Goal: Transaction & Acquisition: Purchase product/service

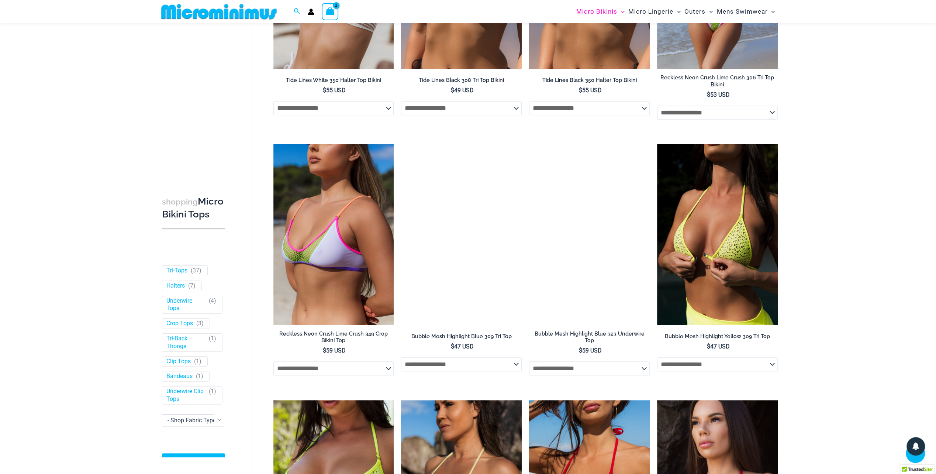
scroll to position [326, 0]
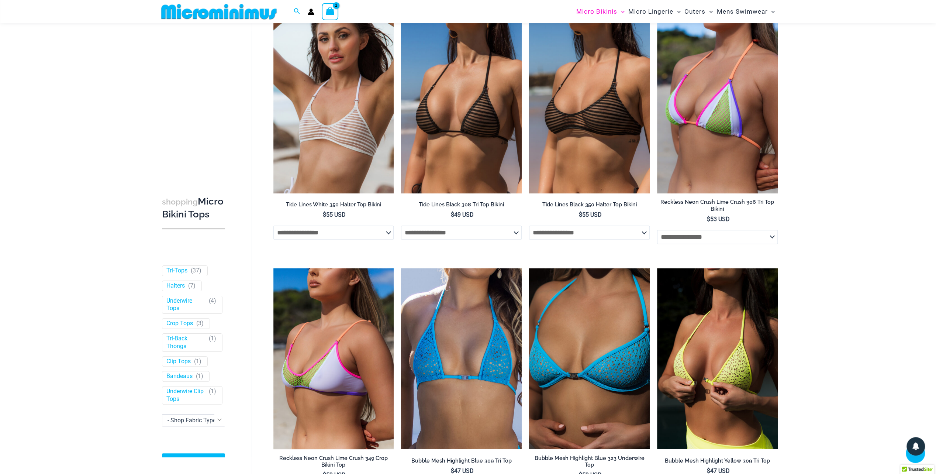
type input "**********"
click at [199, 19] on img at bounding box center [218, 11] width 121 height 17
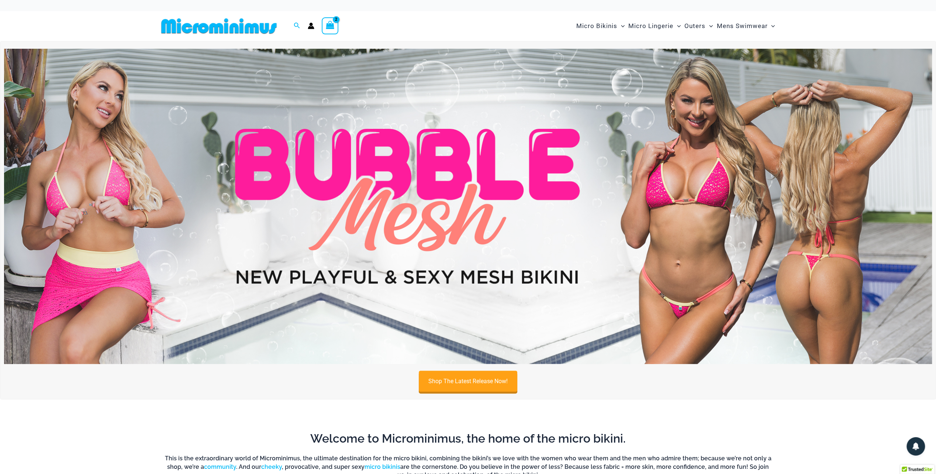
type input "**********"
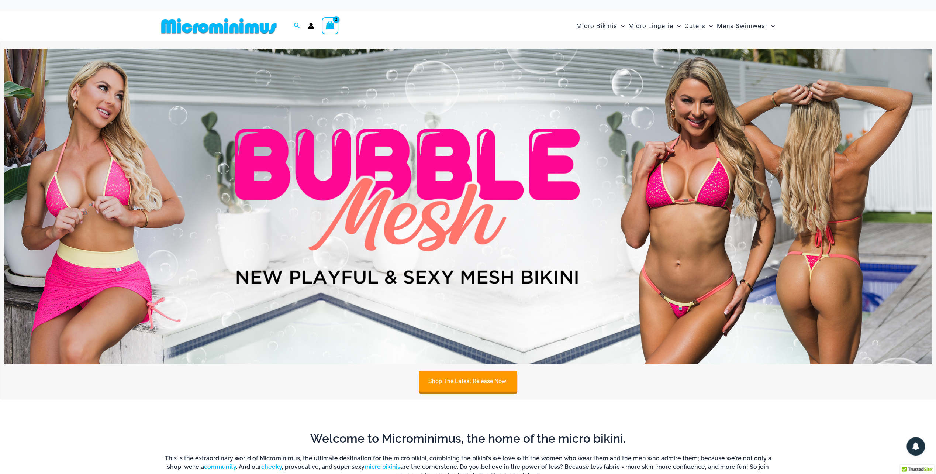
click at [703, 264] on img at bounding box center [468, 207] width 928 height 316
click at [652, 188] on img at bounding box center [468, 207] width 928 height 316
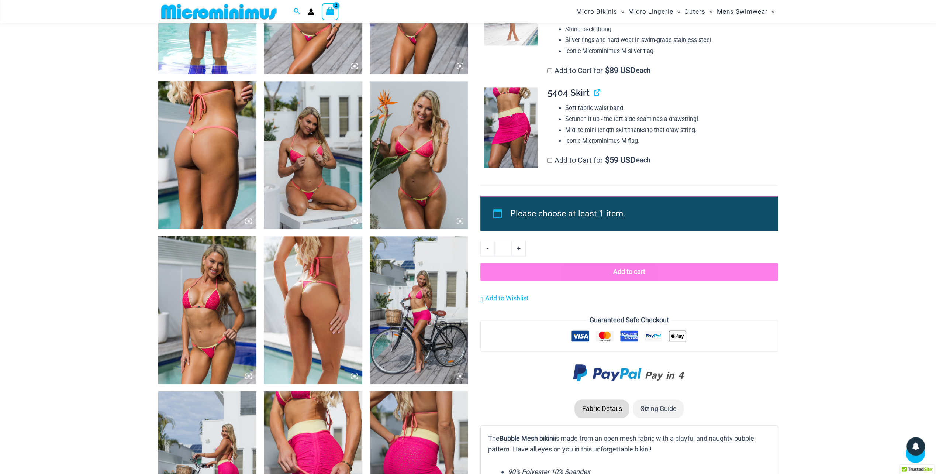
scroll to position [769, 0]
type input "**********"
click at [323, 146] on img at bounding box center [313, 155] width 99 height 148
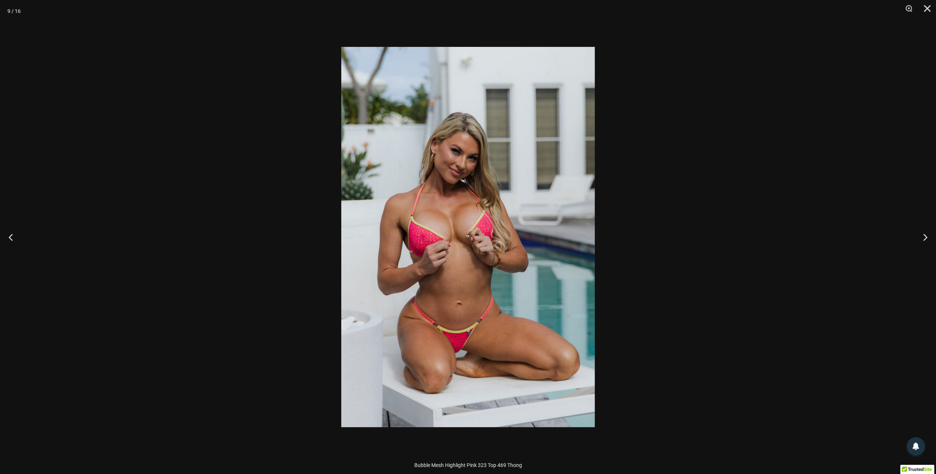
scroll to position [1183, 0]
click at [904, 241] on div at bounding box center [468, 237] width 936 height 474
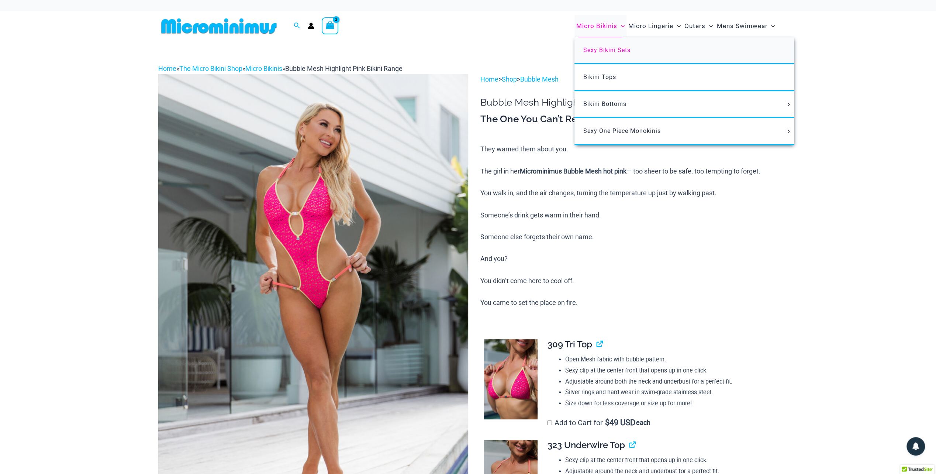
type input "**********"
click at [600, 47] on span "Sexy Bikini Sets" at bounding box center [607, 50] width 47 height 7
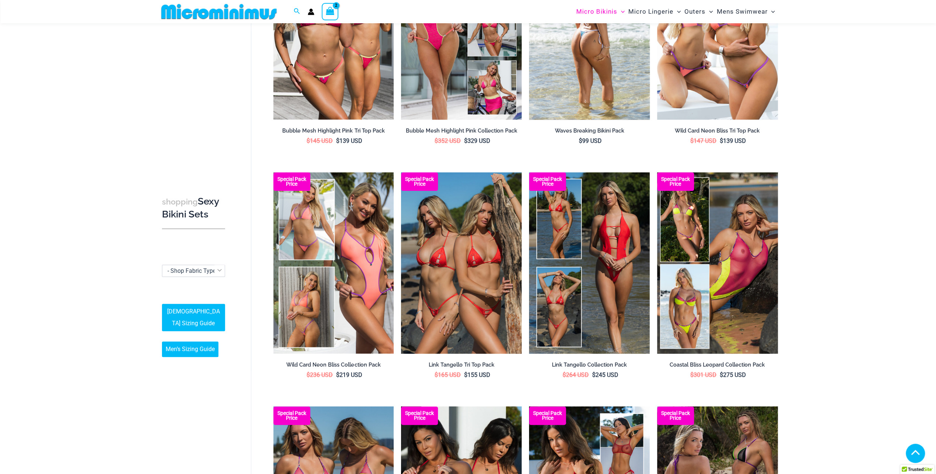
scroll to position [178, 0]
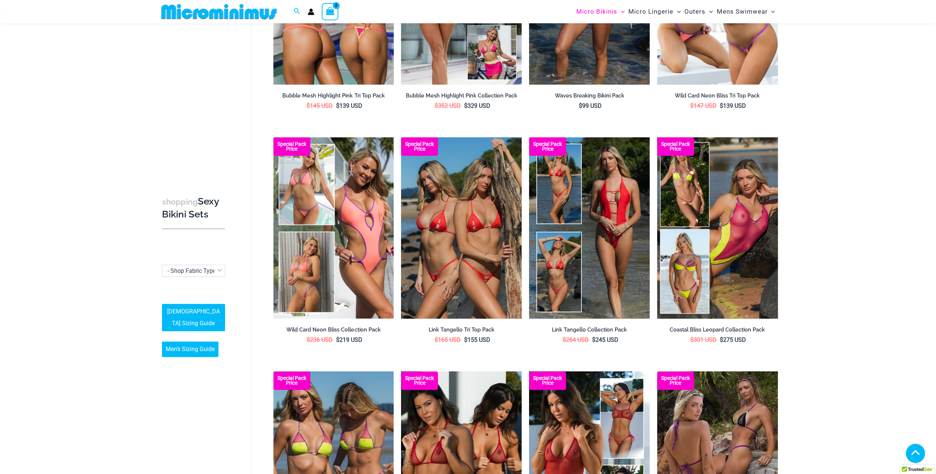
type input "**********"
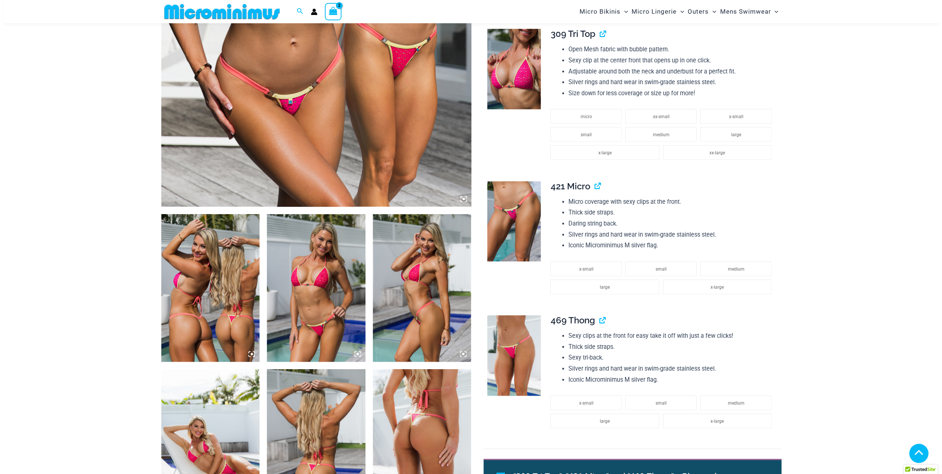
scroll to position [326, 0]
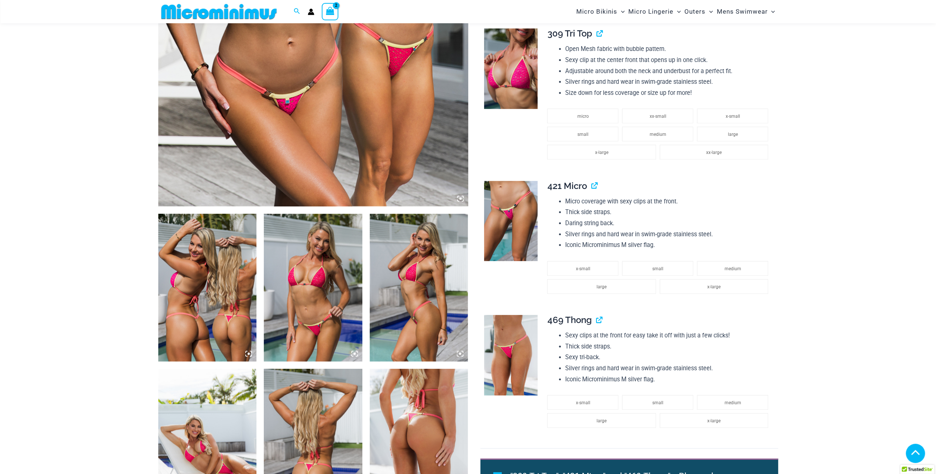
type input "**********"
click at [215, 312] on img at bounding box center [207, 288] width 99 height 148
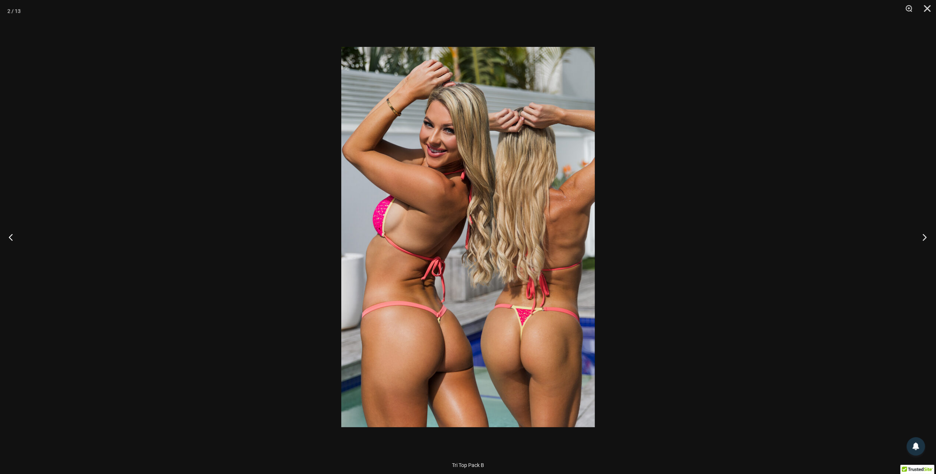
click at [922, 235] on button "Next" at bounding box center [923, 237] width 28 height 37
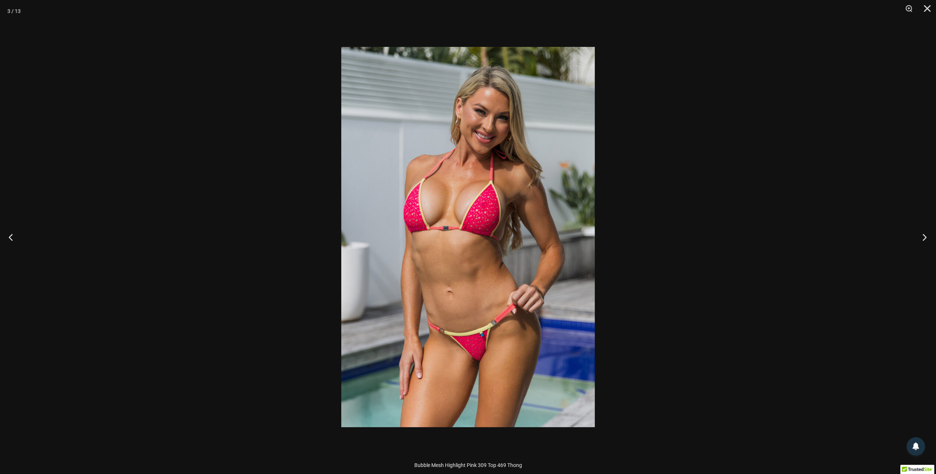
click at [922, 235] on button "Next" at bounding box center [923, 237] width 28 height 37
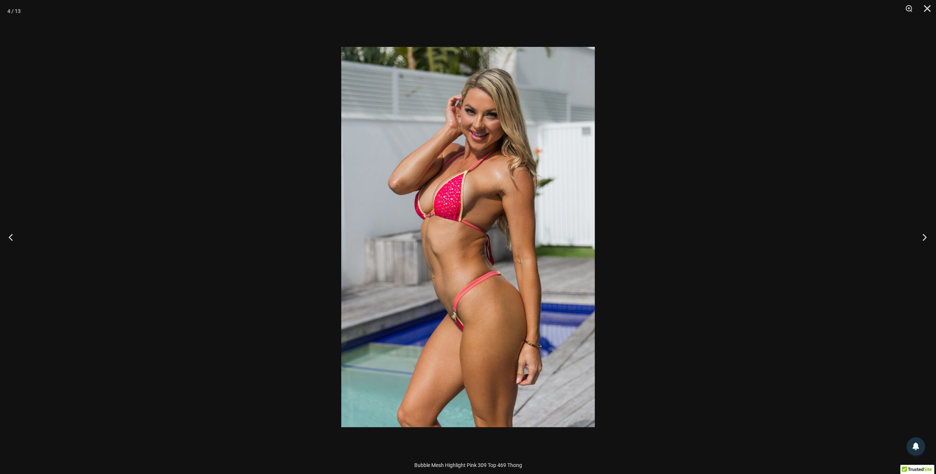
click at [922, 235] on button "Next" at bounding box center [923, 237] width 28 height 37
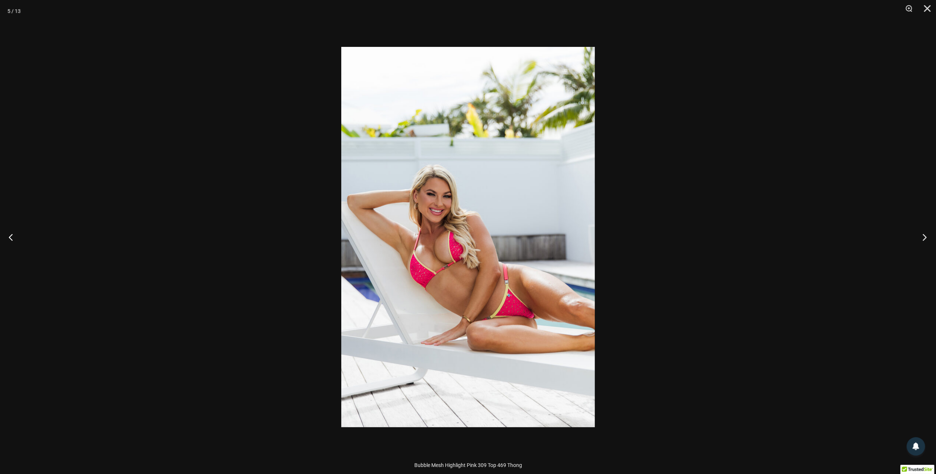
click at [922, 235] on button "Next" at bounding box center [923, 237] width 28 height 37
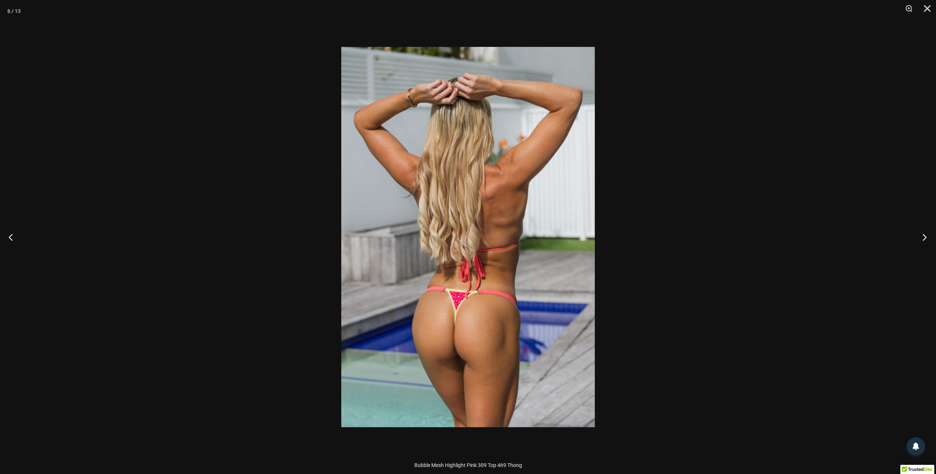
click at [922, 235] on button "Next" at bounding box center [923, 237] width 28 height 37
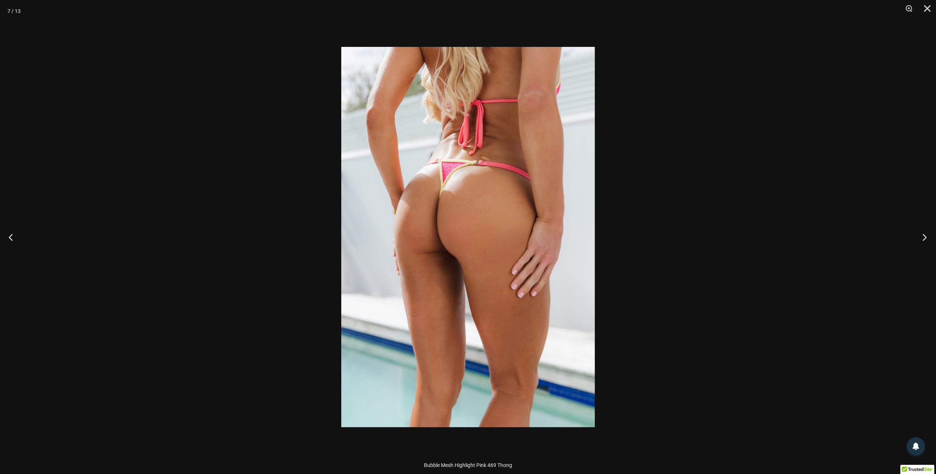
click at [922, 235] on button "Next" at bounding box center [923, 237] width 28 height 37
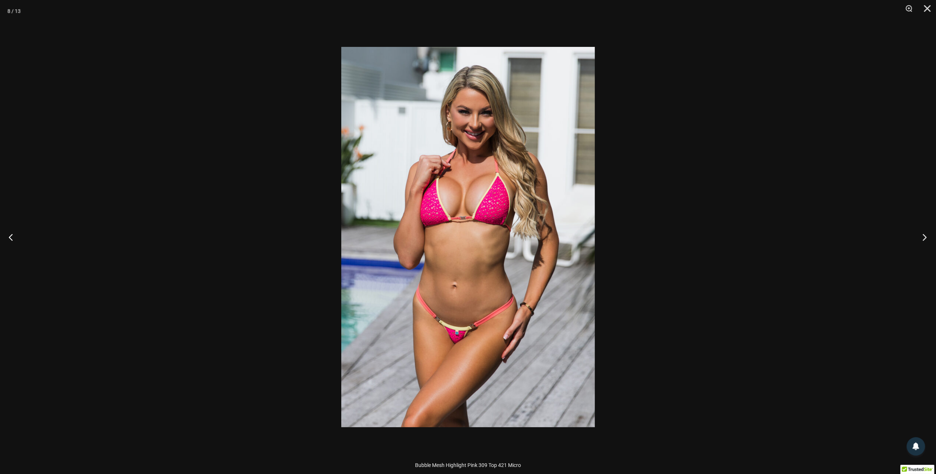
click at [922, 235] on button "Next" at bounding box center [923, 237] width 28 height 37
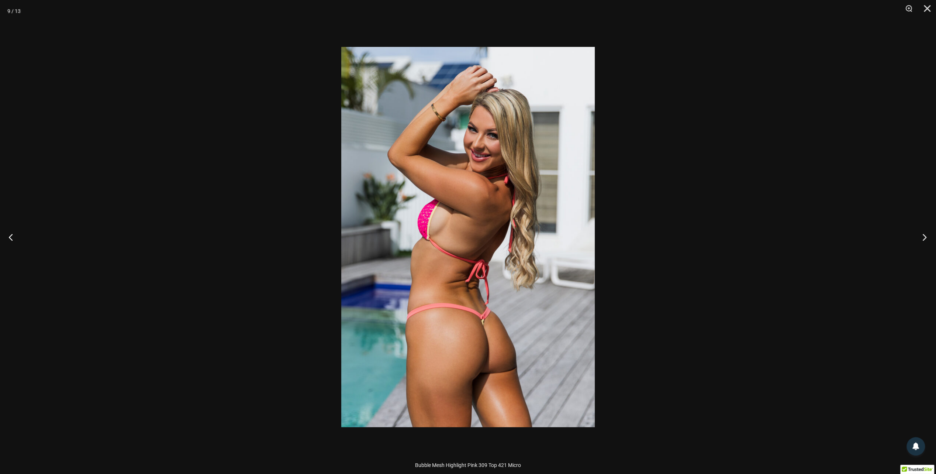
click at [922, 235] on button "Next" at bounding box center [923, 237] width 28 height 37
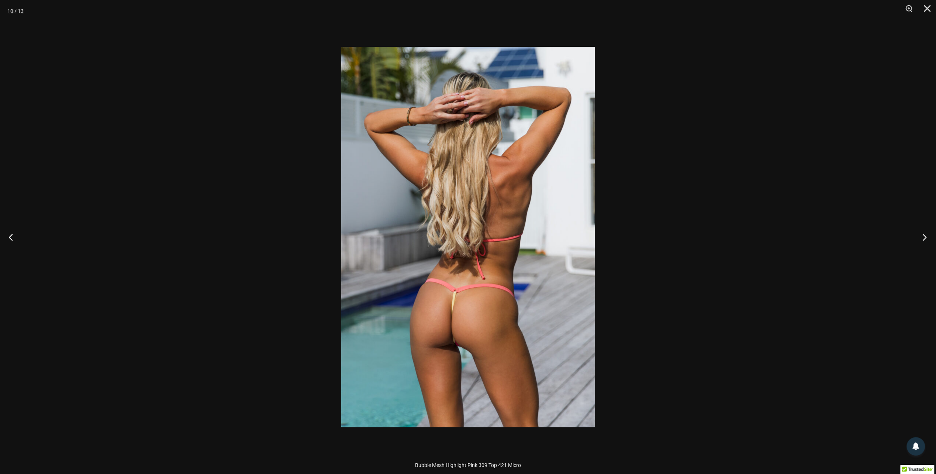
click at [922, 235] on button "Next" at bounding box center [923, 237] width 28 height 37
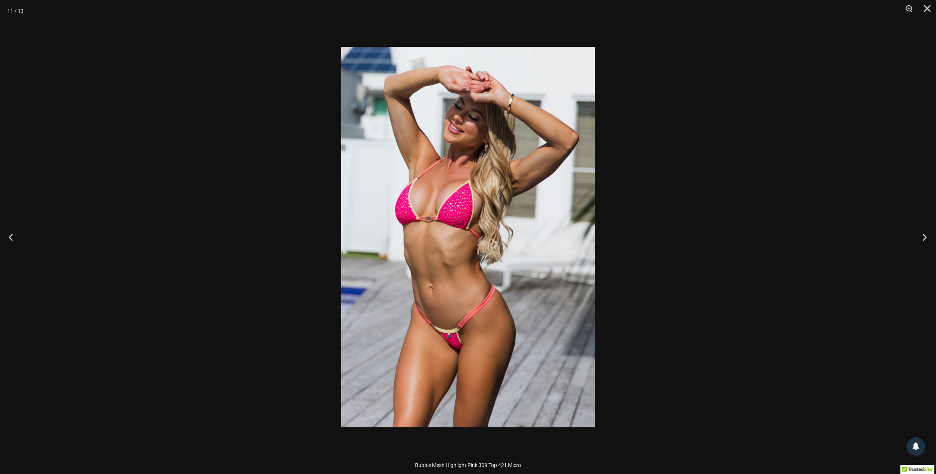
click at [922, 235] on button "Next" at bounding box center [923, 237] width 28 height 37
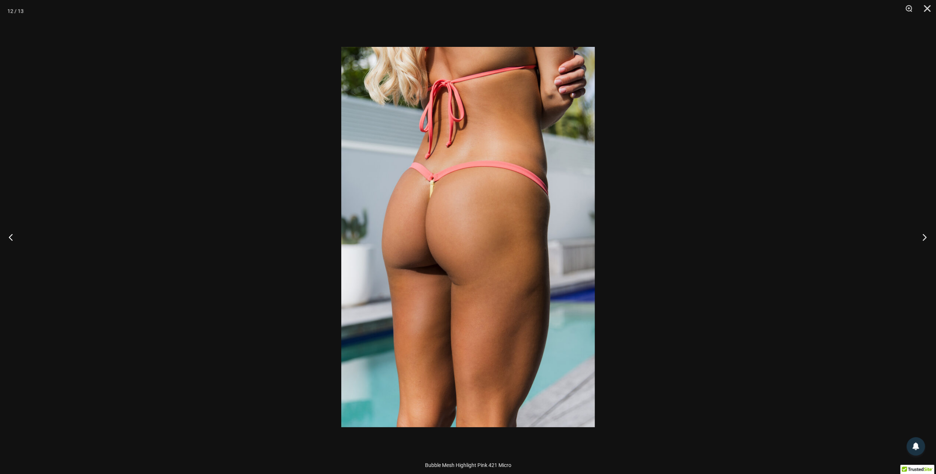
click at [922, 235] on button "Next" at bounding box center [923, 237] width 28 height 37
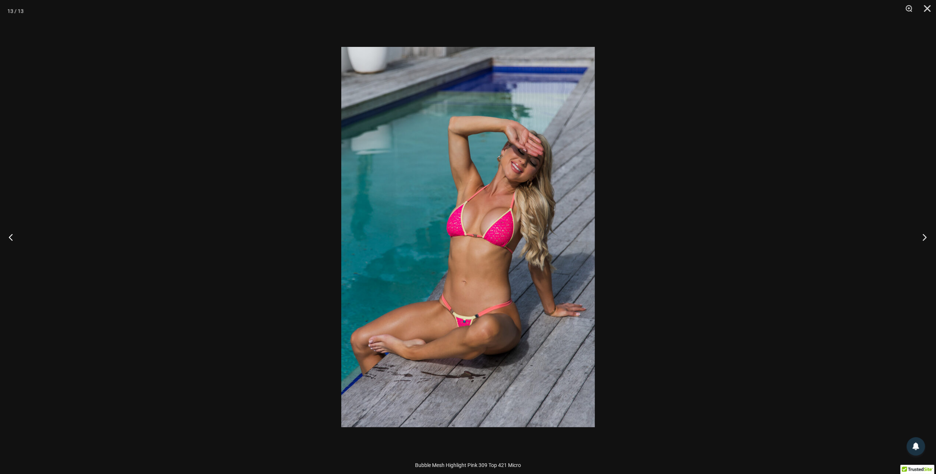
click at [922, 235] on button "Next" at bounding box center [923, 237] width 28 height 37
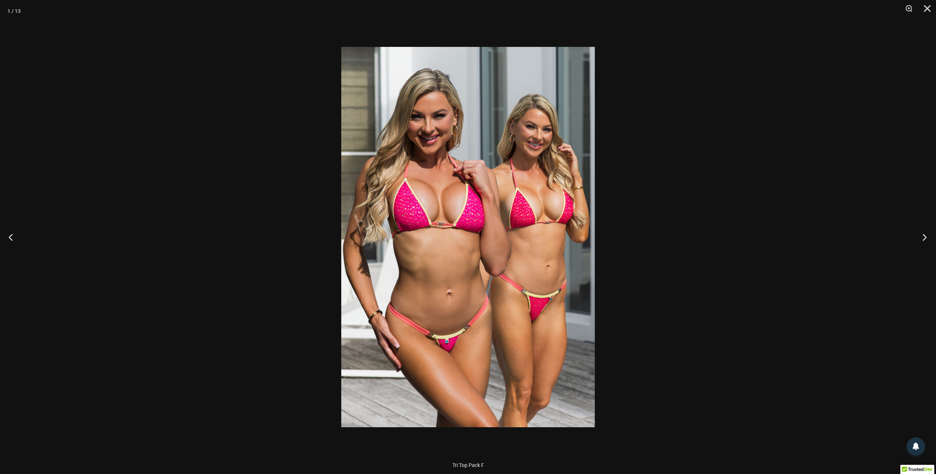
click at [922, 235] on button "Next" at bounding box center [923, 237] width 28 height 37
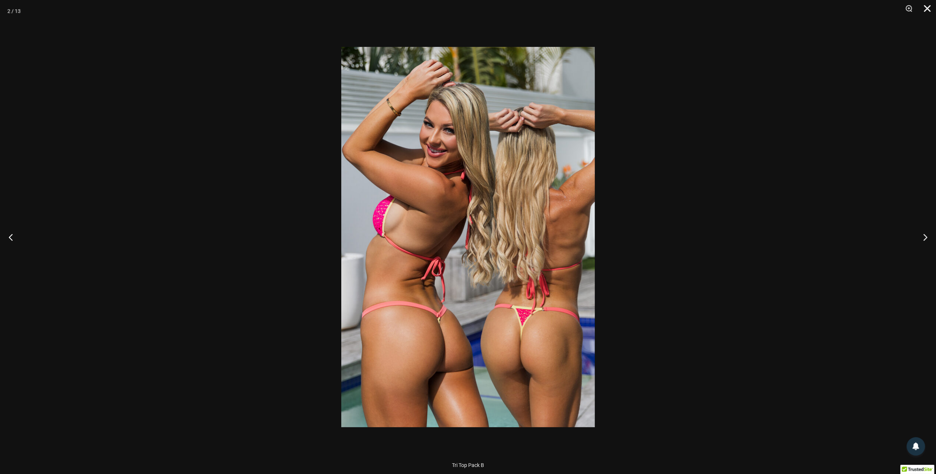
click at [925, 10] on button "Close" at bounding box center [925, 11] width 18 height 22
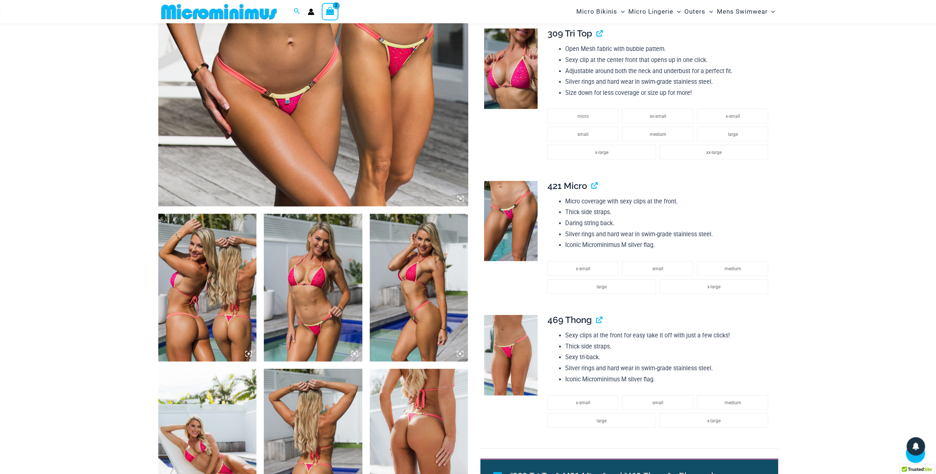
click at [333, 10] on icon "View Shopping Cart, 2 items" at bounding box center [330, 11] width 8 height 8
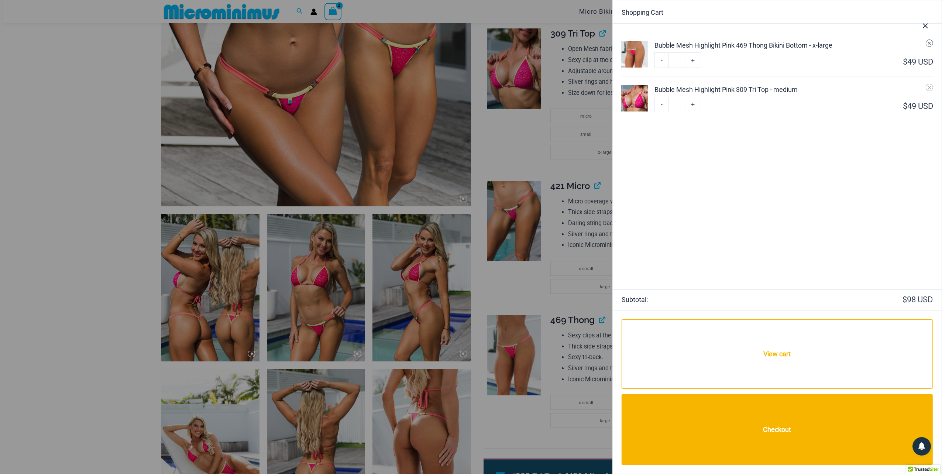
click at [928, 45] on icon "Remove Bubble Mesh Highlight Pink 469 Thong Bikini Bottom - x-large from cart" at bounding box center [929, 43] width 5 height 5
click at [929, 46] on link "Remove Bubble Mesh Highlight Pink 309 Tri Top - medium from cart" at bounding box center [929, 42] width 7 height 7
